Goal: Task Accomplishment & Management: Complete application form

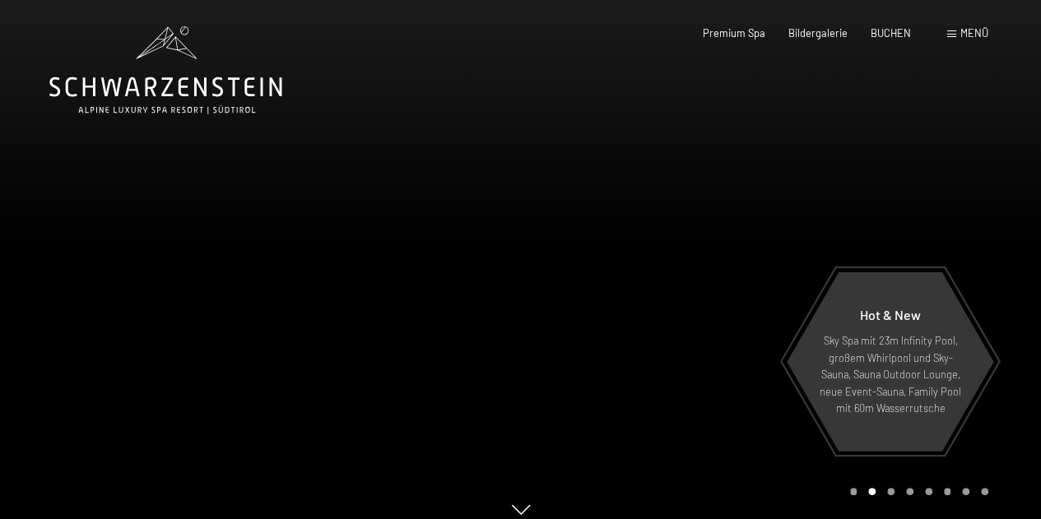
click at [976, 41] on div "Buchen Anfragen Premium Spa Bildergalerie BUCHEN Menü DE IT EN Gutschein Bilder…" at bounding box center [822, 33] width 333 height 15
click at [977, 37] on span "Menü" at bounding box center [975, 32] width 28 height 13
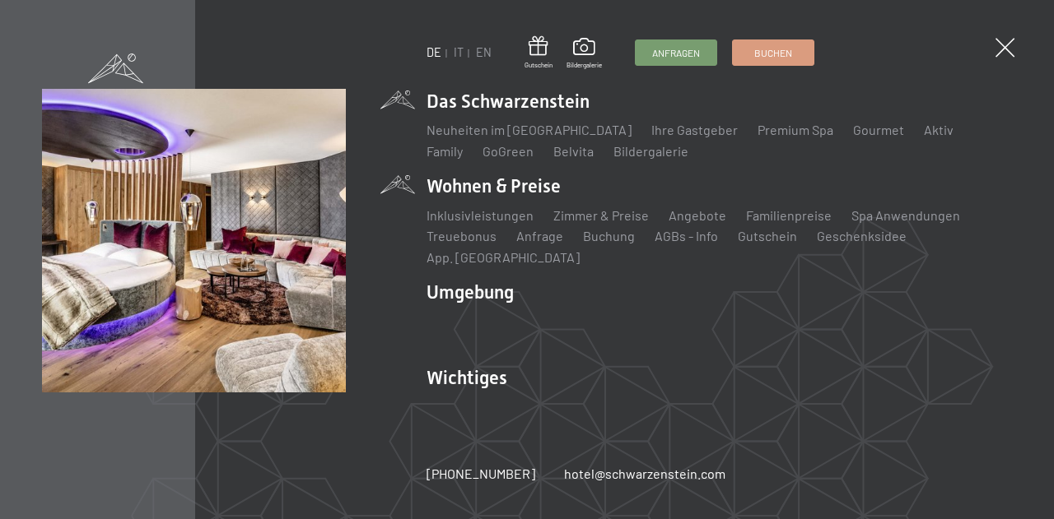
click at [524, 192] on li "Wohnen & Preise Inklusivleistungen Zimmer & Preise Liste Angebote Liste Familie…" at bounding box center [718, 220] width 585 height 93
click at [568, 223] on link "Zimmer & Preise" at bounding box center [600, 215] width 95 height 16
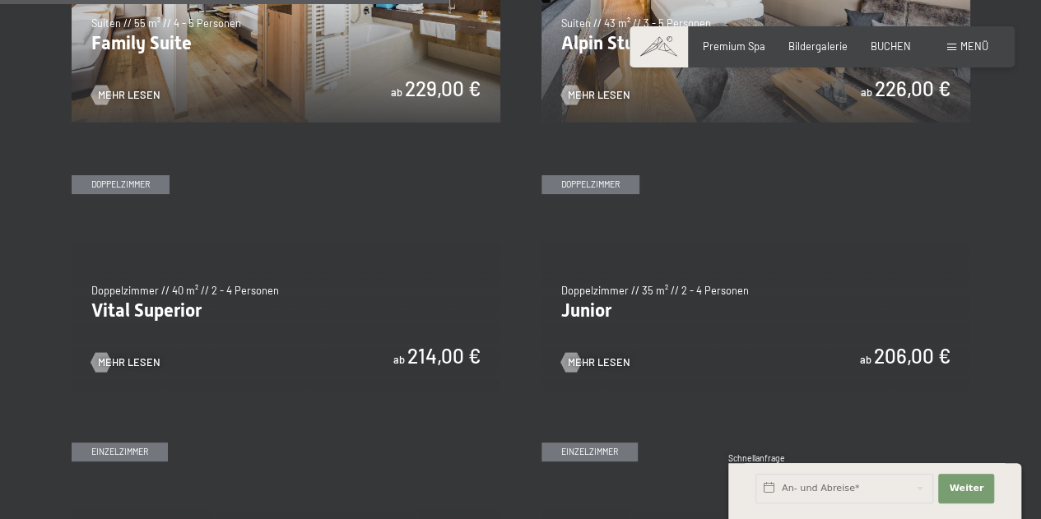
scroll to position [1793, 0]
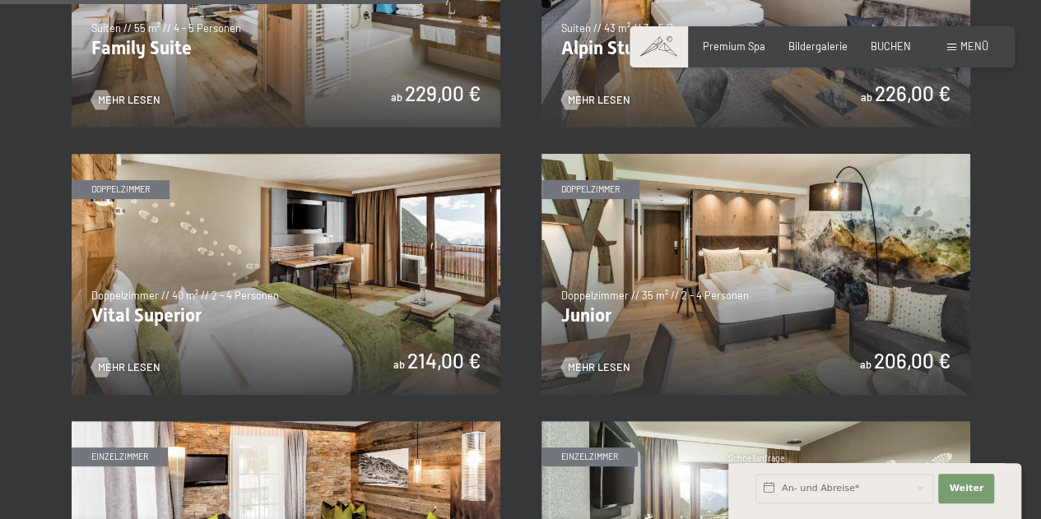
click at [451, 279] on img at bounding box center [286, 274] width 429 height 241
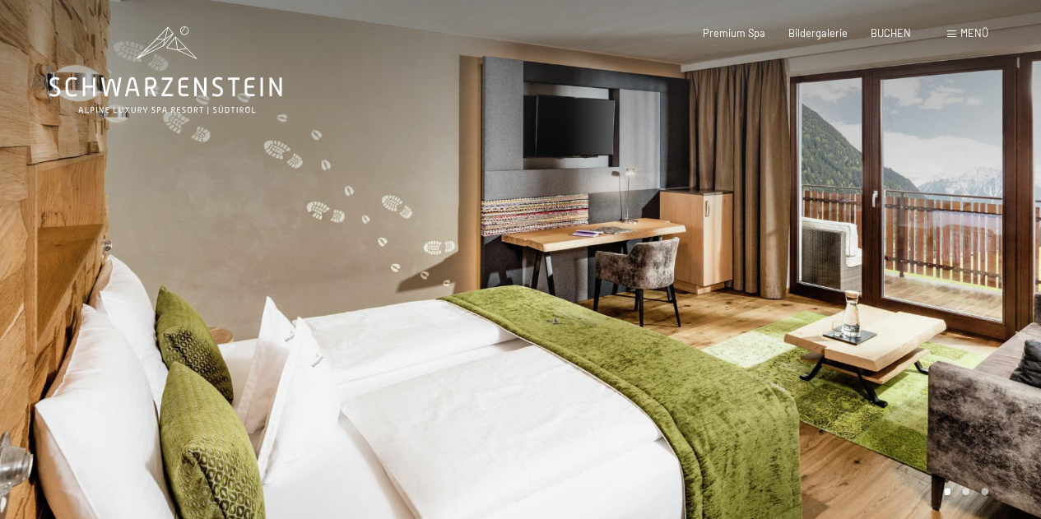
drag, startPoint x: 623, startPoint y: 371, endPoint x: 534, endPoint y: 348, distance: 91.8
click at [534, 348] on div at bounding box center [781, 267] width 521 height 535
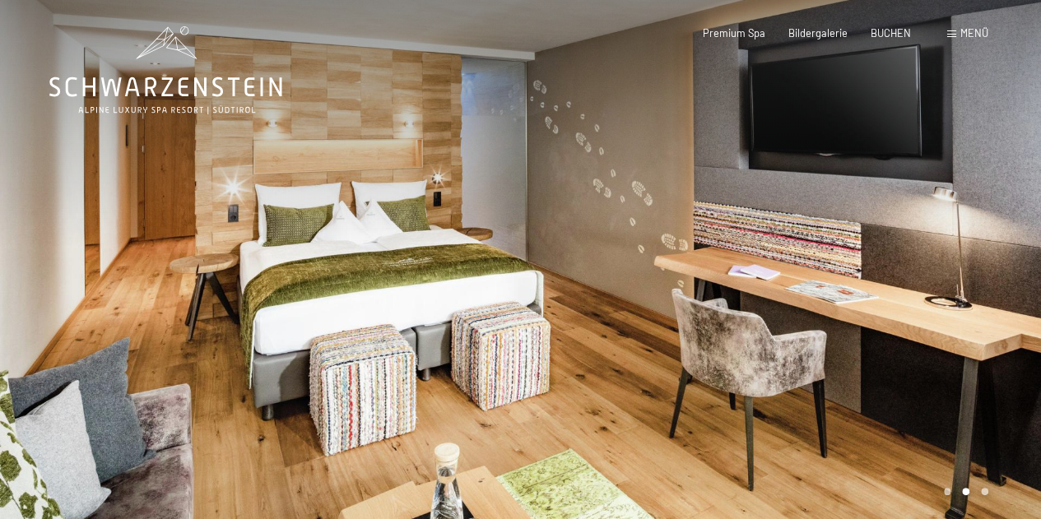
click at [597, 317] on div at bounding box center [781, 267] width 521 height 535
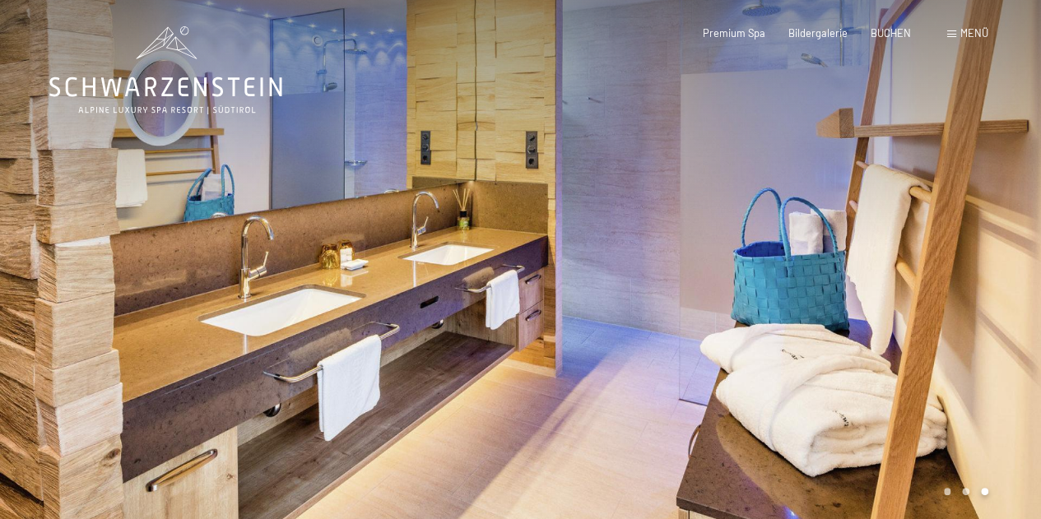
click at [597, 317] on div at bounding box center [781, 267] width 521 height 535
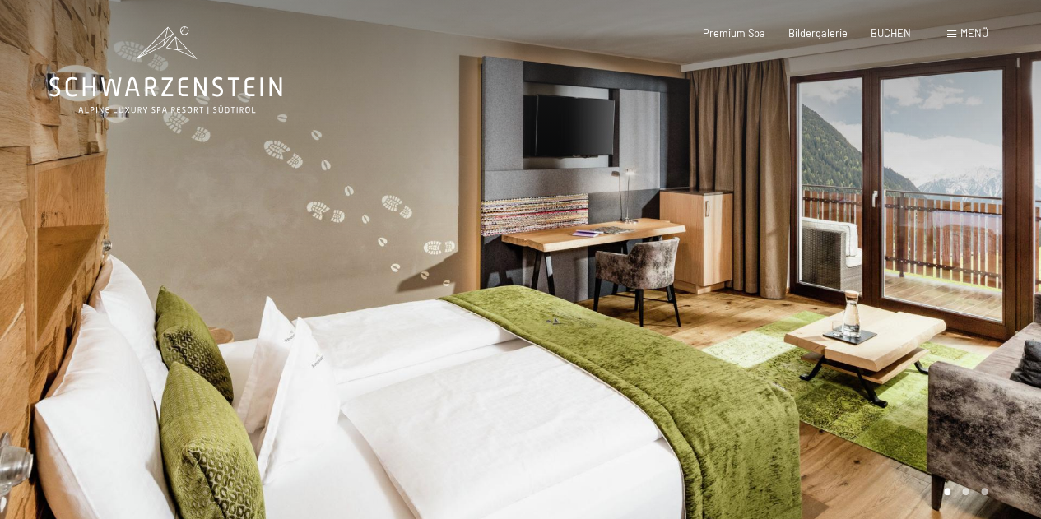
click at [597, 317] on div at bounding box center [781, 267] width 521 height 535
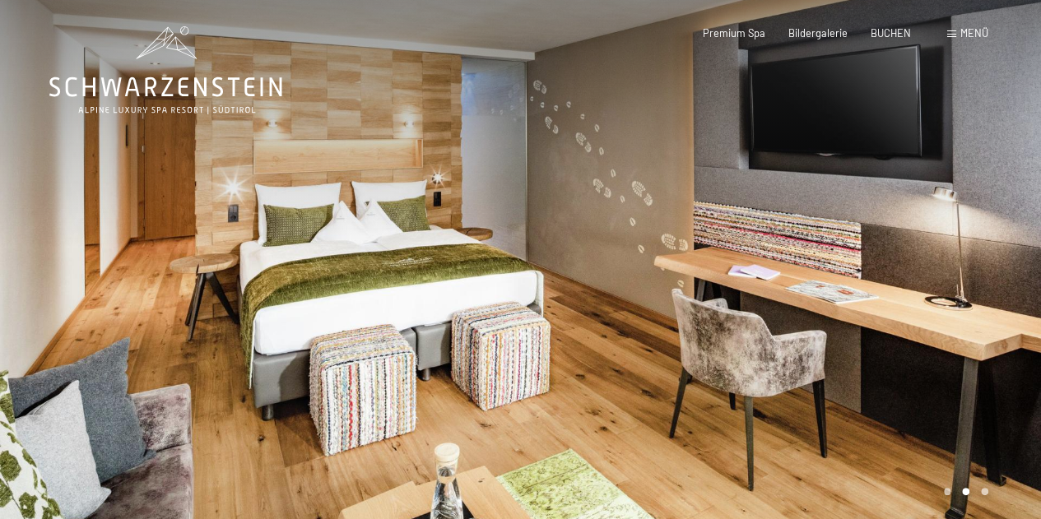
click at [983, 276] on div at bounding box center [781, 267] width 521 height 535
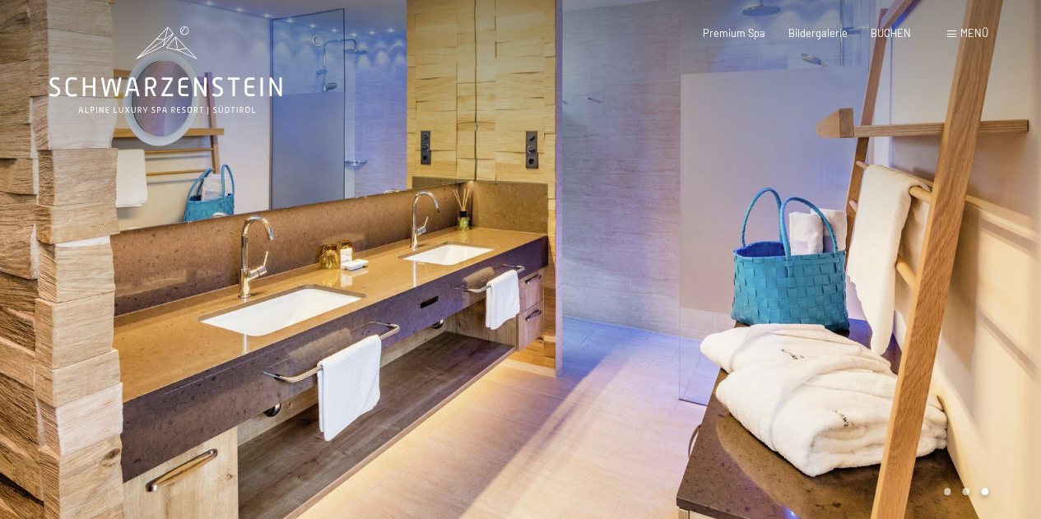
click at [983, 276] on div at bounding box center [781, 267] width 521 height 535
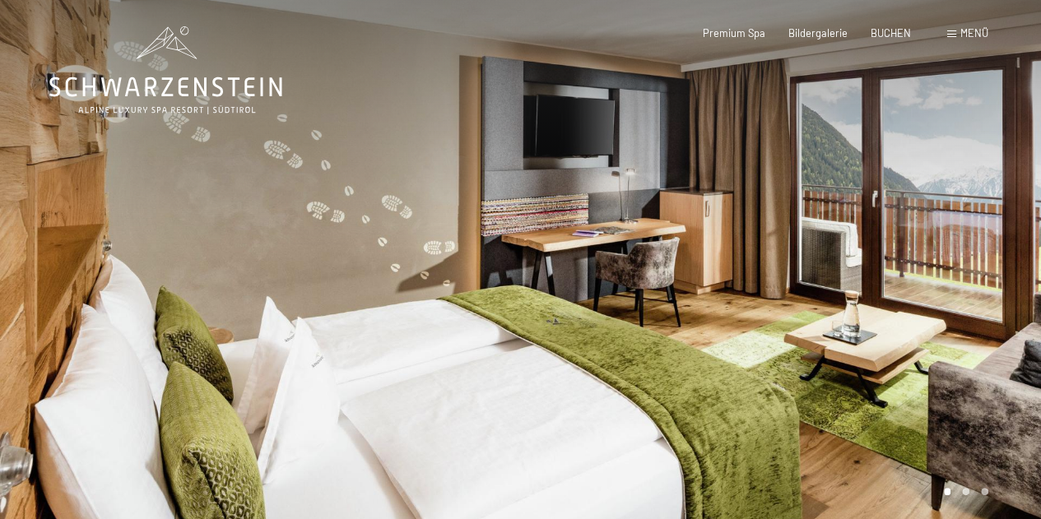
click at [983, 277] on div at bounding box center [781, 267] width 521 height 535
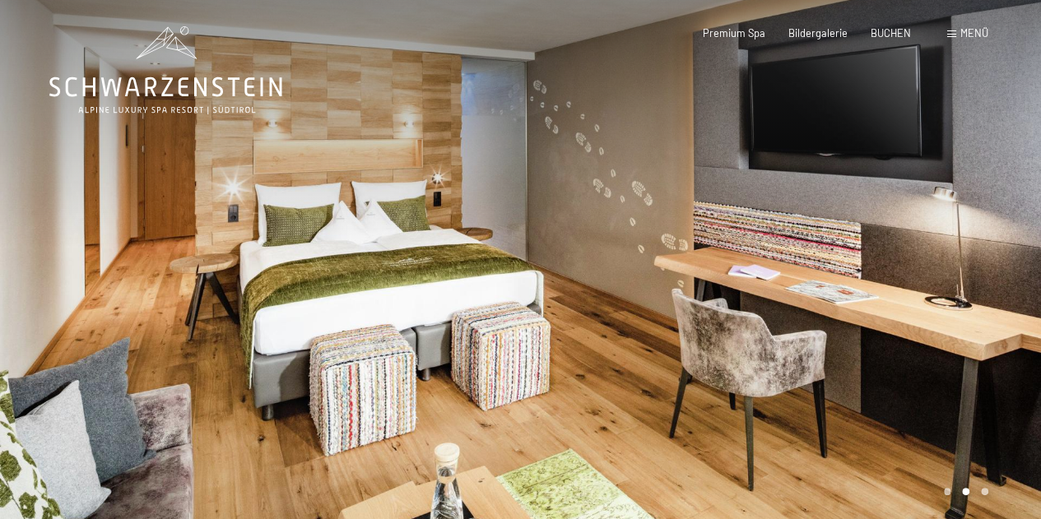
click at [983, 275] on div at bounding box center [781, 267] width 521 height 535
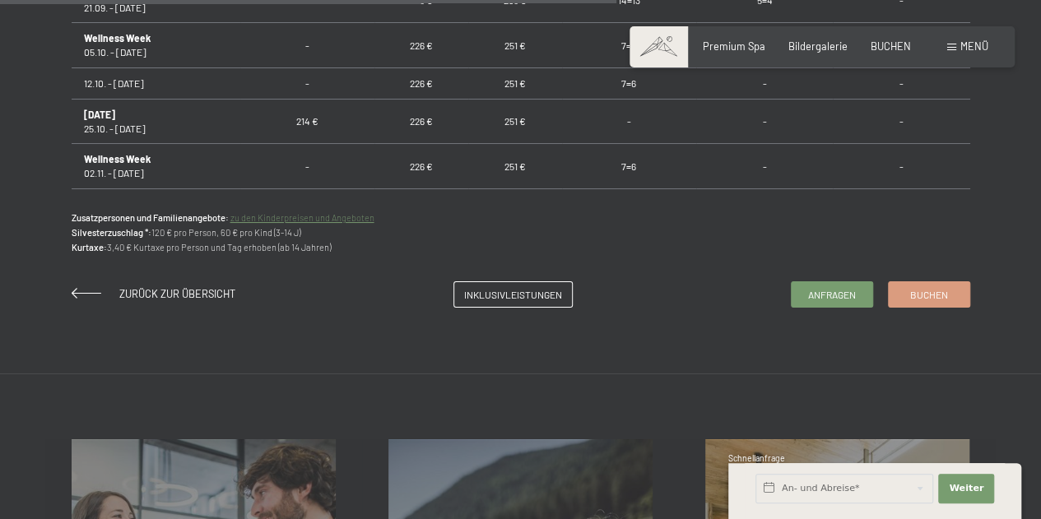
scroll to position [1177, 0]
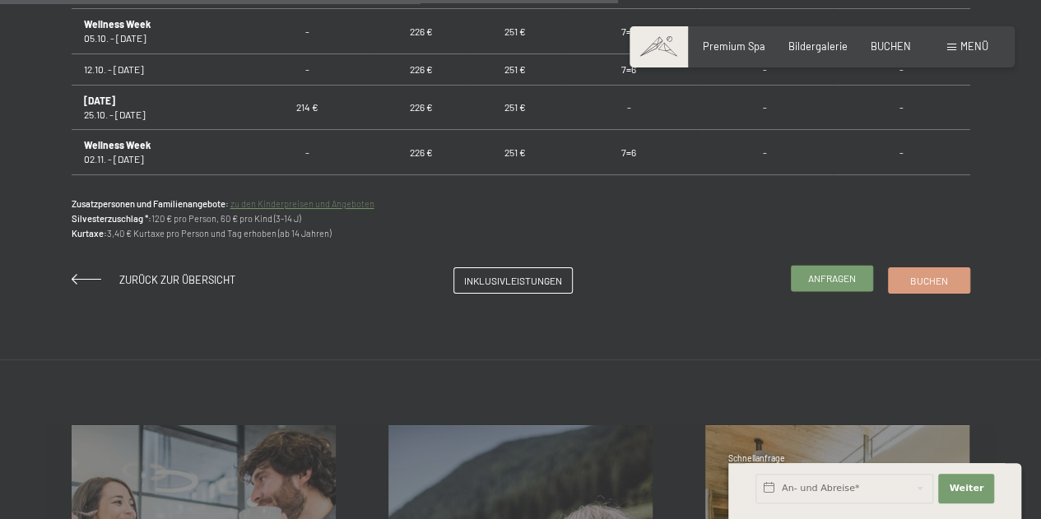
click at [806, 276] on link "Anfragen" at bounding box center [832, 278] width 81 height 25
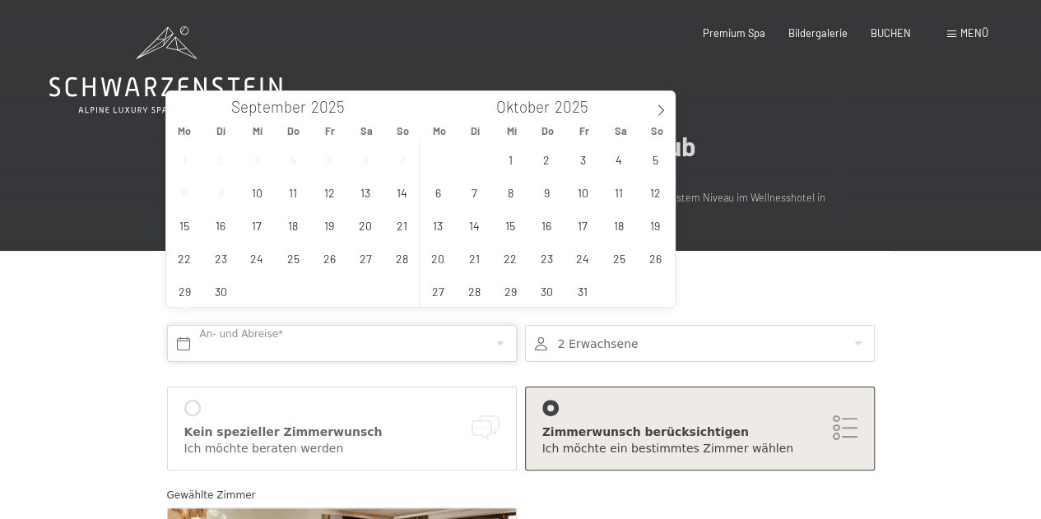
click at [412, 331] on input "text" at bounding box center [342, 343] width 350 height 37
click at [660, 113] on icon at bounding box center [661, 111] width 12 height 12
click at [402, 294] on span "30" at bounding box center [402, 291] width 32 height 32
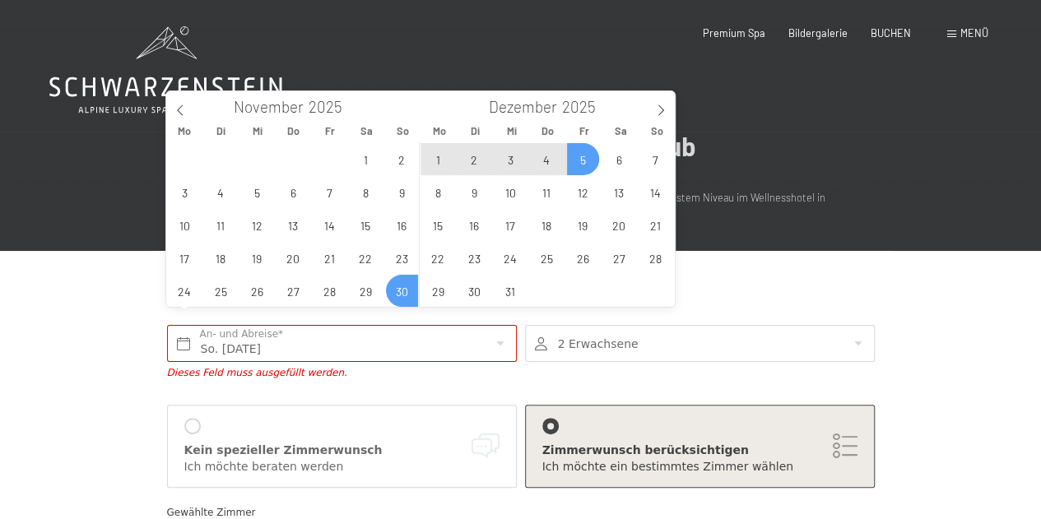
click at [583, 165] on span "5" at bounding box center [583, 159] width 32 height 32
type input "So. 30.11.2025 - Fr. 05.12.2025"
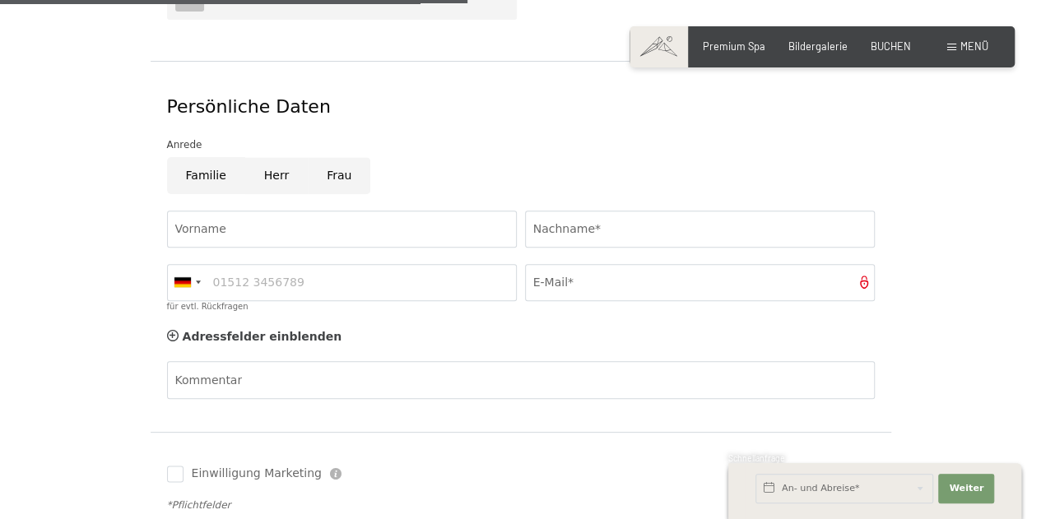
scroll to position [775, 0]
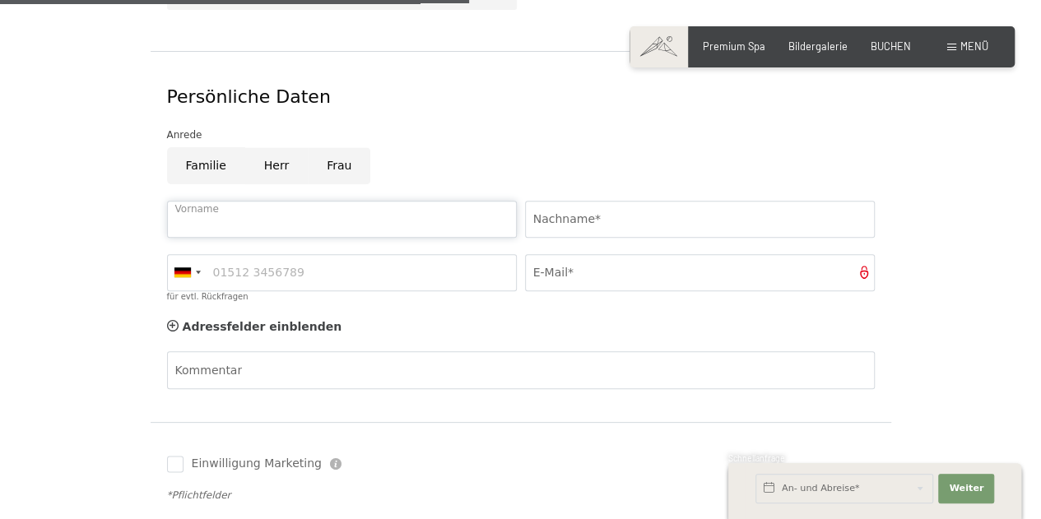
click at [443, 201] on input "Vorname" at bounding box center [342, 219] width 350 height 37
click at [179, 203] on input "frank" at bounding box center [342, 219] width 350 height 37
type input "Frank"
click at [647, 201] on input "Nachname*" at bounding box center [700, 219] width 350 height 37
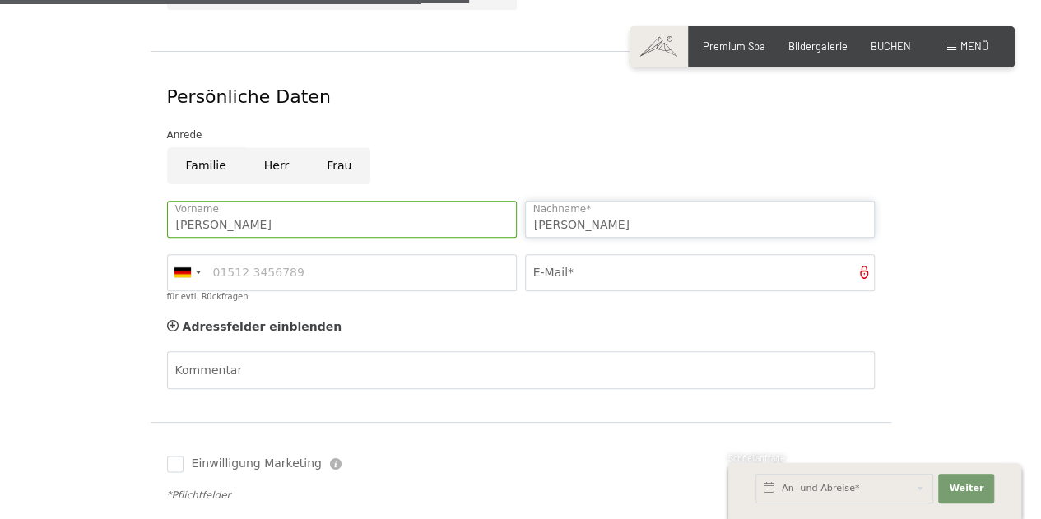
type input "Wilke"
click at [460, 254] on input "für evtl. Rückfragen" at bounding box center [342, 272] width 350 height 37
type input "0"
type input "015208570101"
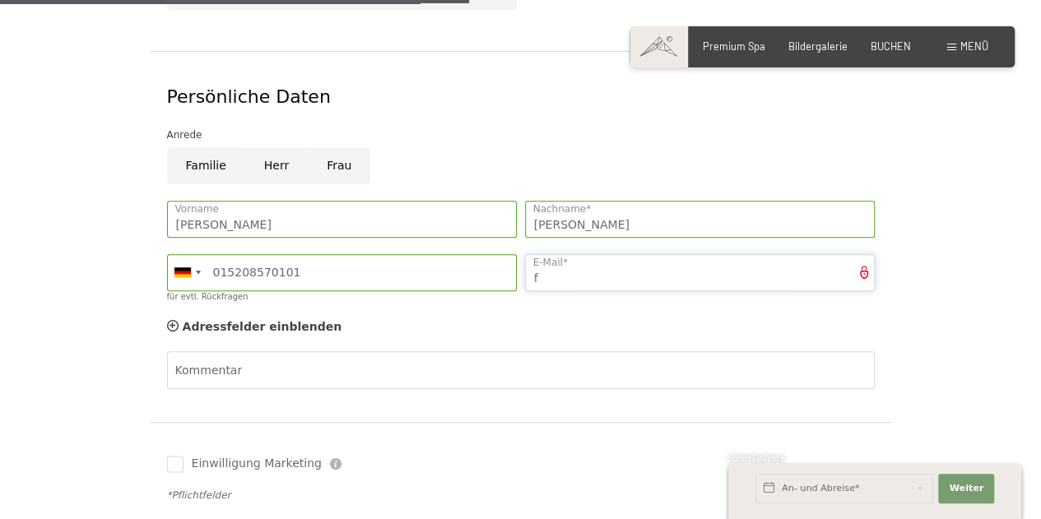
type input "f"
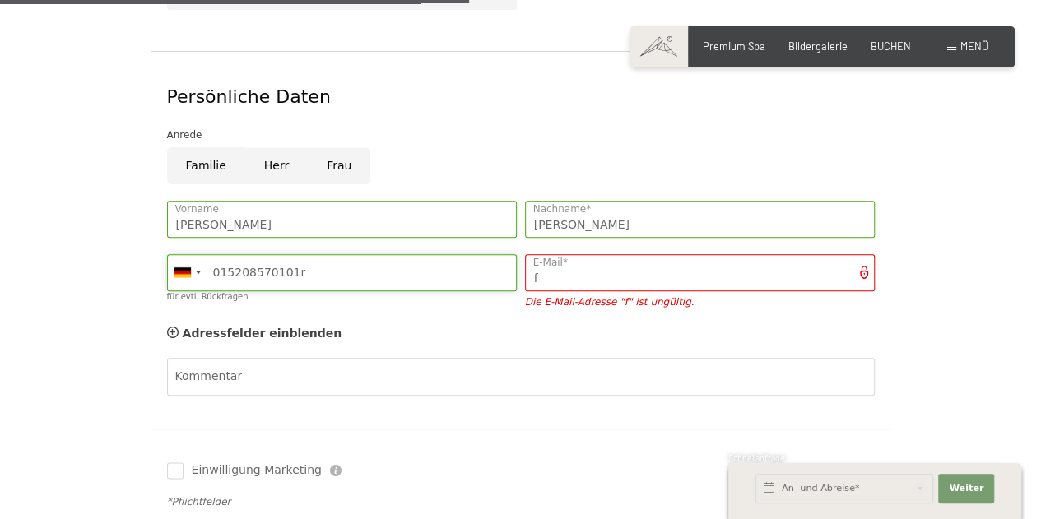
type input "015208570101r"
drag, startPoint x: 452, startPoint y: 254, endPoint x: 382, endPoint y: 302, distance: 84.7
click at [382, 302] on span "Einwilligung Marketing*" at bounding box center [429, 307] width 136 height 16
click at [353, 302] on input "Einwilligung Marketing*" at bounding box center [345, 307] width 16 height 16
checkbox input "false"
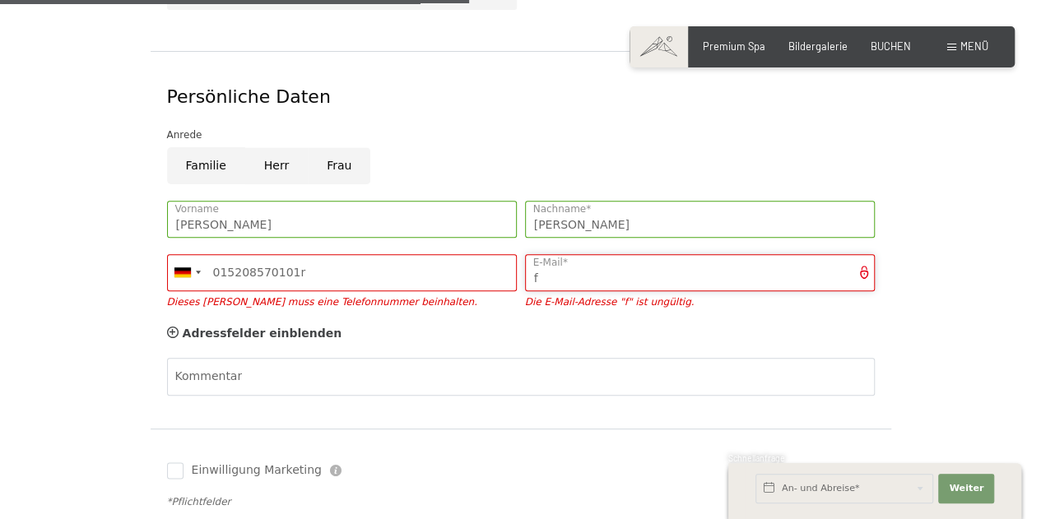
click at [580, 264] on input "f" at bounding box center [700, 272] width 350 height 37
type input "fra_wilke@t-online.de"
click at [710, 318] on div "Adressfelder einblenden Adressfelder ausblenden" at bounding box center [521, 334] width 716 height 33
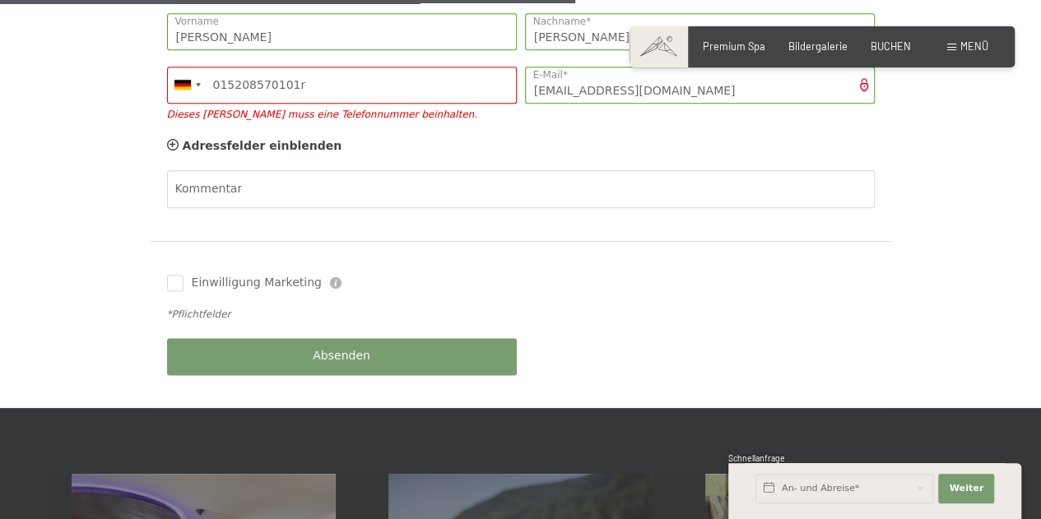
scroll to position [970, 0]
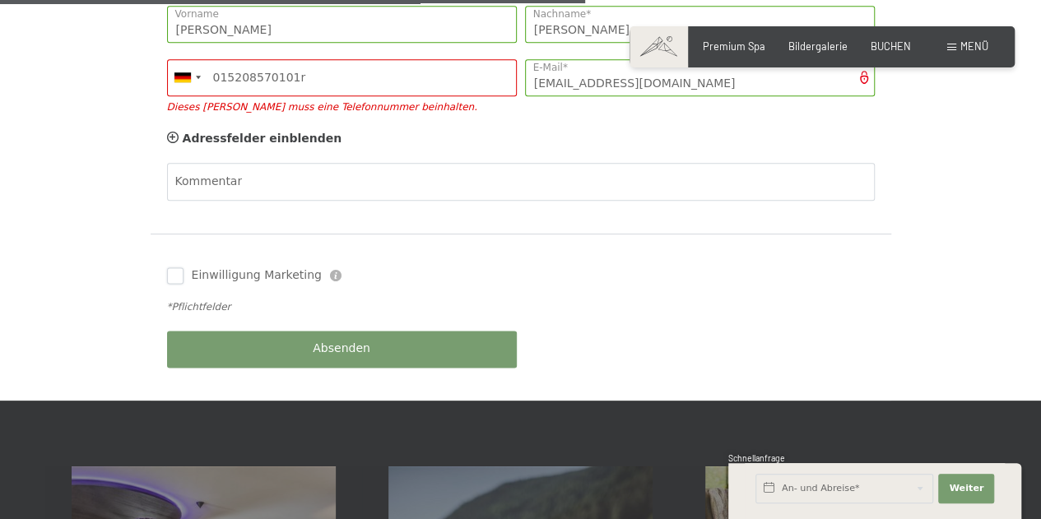
click at [179, 268] on input "Einwilligung Marketing" at bounding box center [175, 276] width 16 height 16
checkbox input "true"
click at [215, 331] on button "Absenden" at bounding box center [342, 349] width 350 height 37
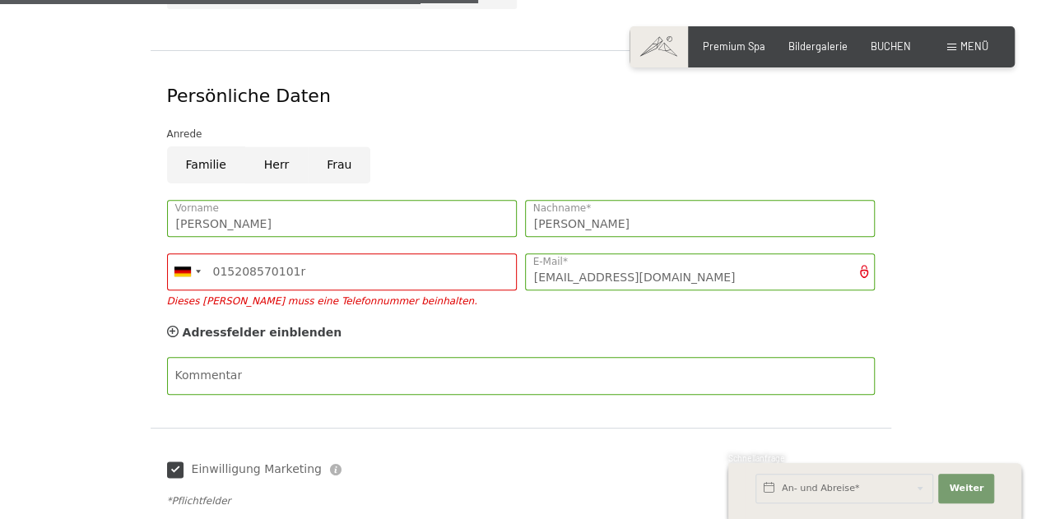
scroll to position [769, 0]
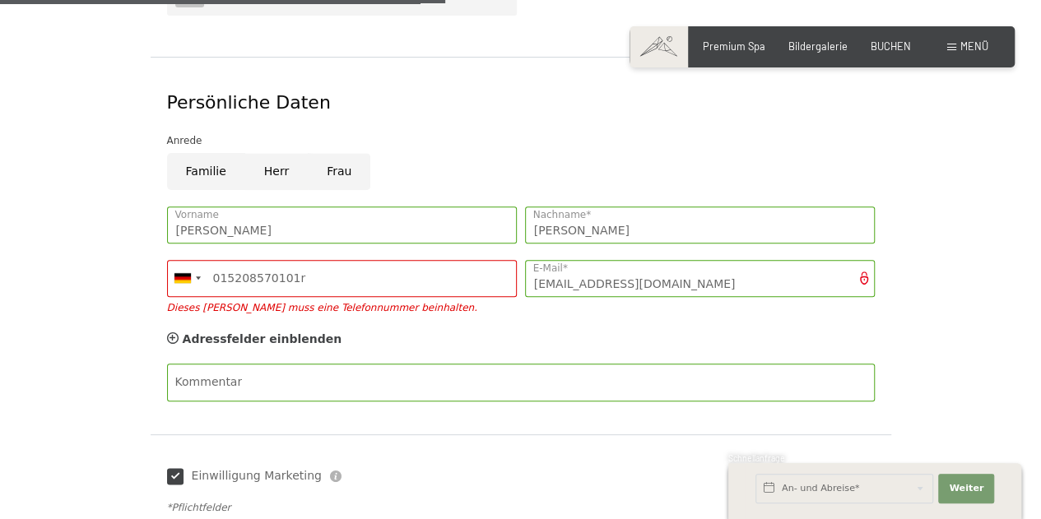
click at [263, 153] on input "Herr" at bounding box center [276, 171] width 63 height 37
radio input "true"
click at [295, 260] on input "015208570101r" at bounding box center [342, 278] width 350 height 37
type input "015208570101"
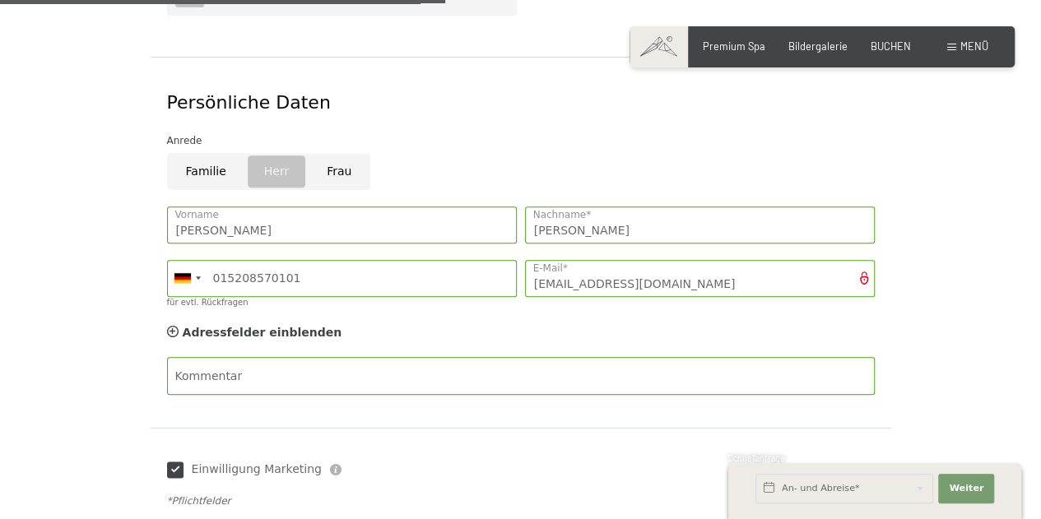
click at [127, 268] on form "Aufenthaltsdetails So. 30.11.2025 - Fr. 05.12.2025 An- und Abreise* 5 Nächte 2 …" at bounding box center [521, 38] width 899 height 1113
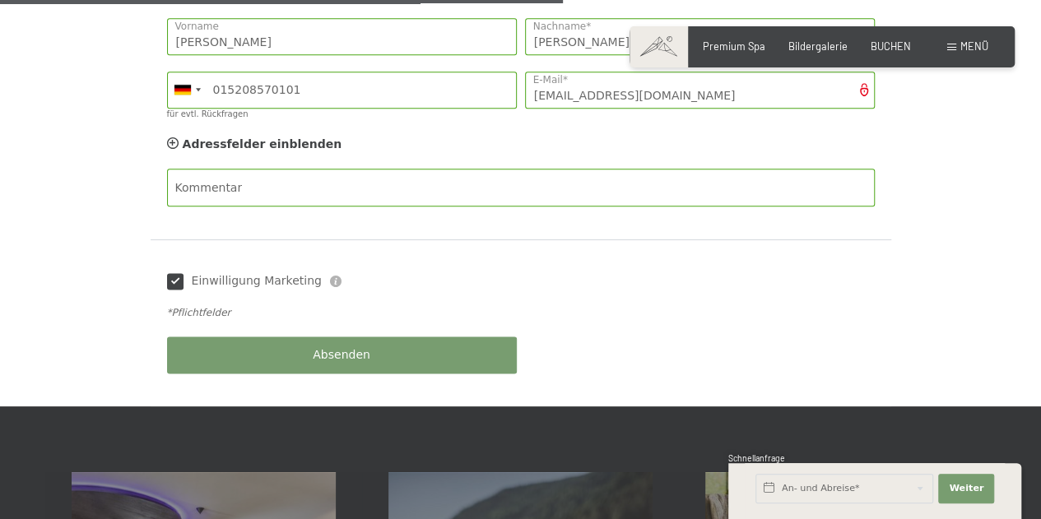
scroll to position [1014, 0]
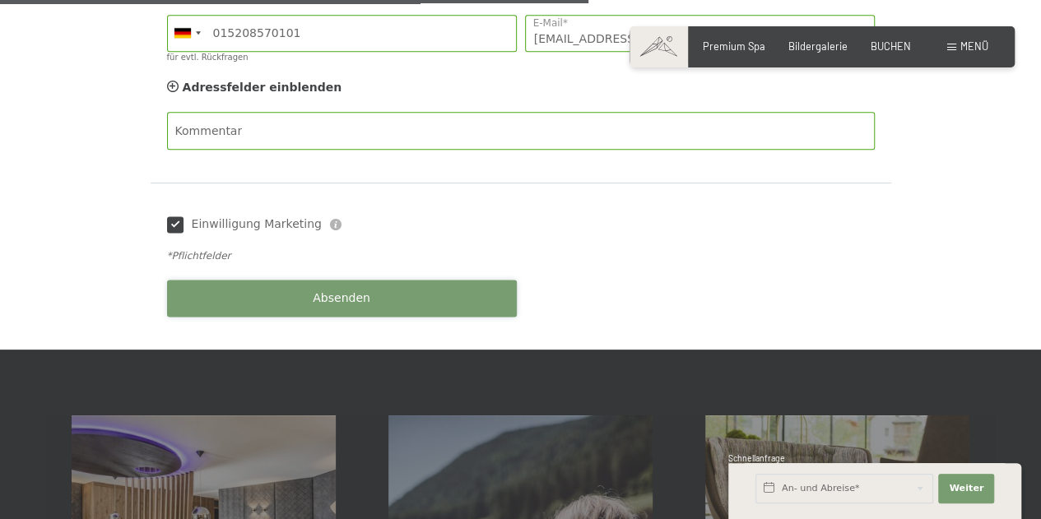
click at [481, 291] on button "Absenden" at bounding box center [342, 298] width 350 height 37
